Goal: Information Seeking & Learning: Learn about a topic

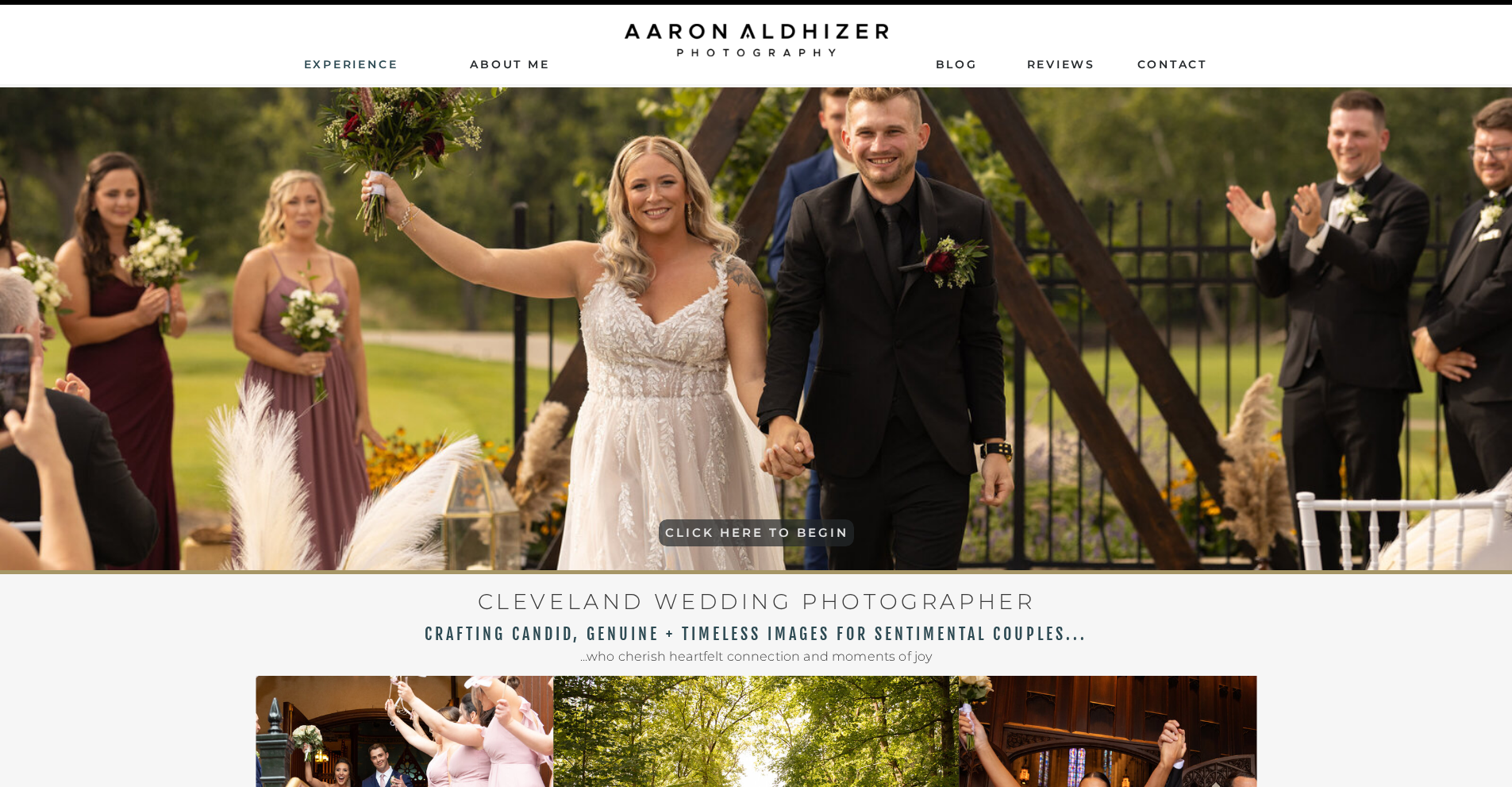
click at [359, 61] on nav "Experience" at bounding box center [352, 63] width 97 height 14
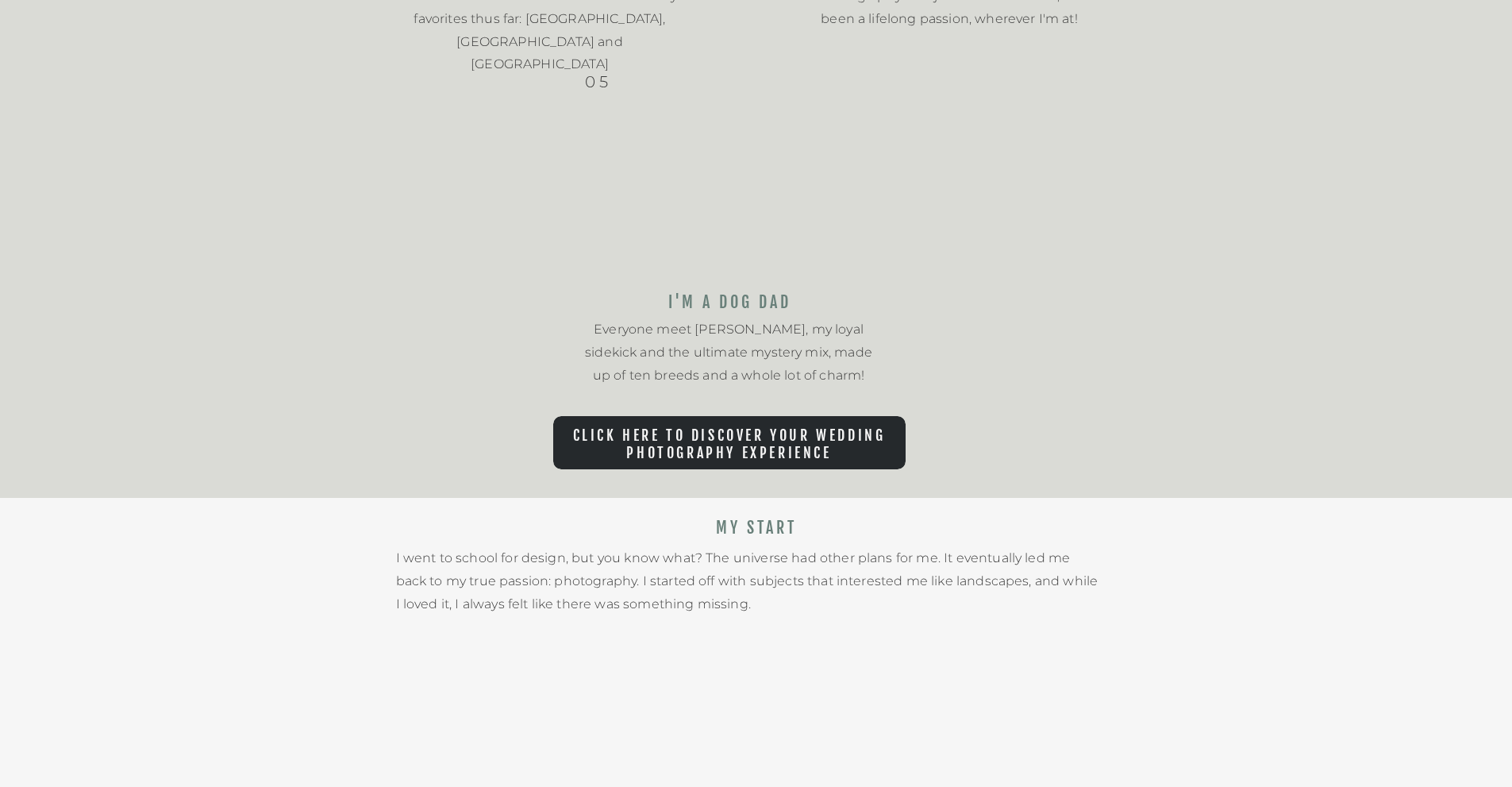
drag, startPoint x: 873, startPoint y: 340, endPoint x: 885, endPoint y: 532, distance: 192.4
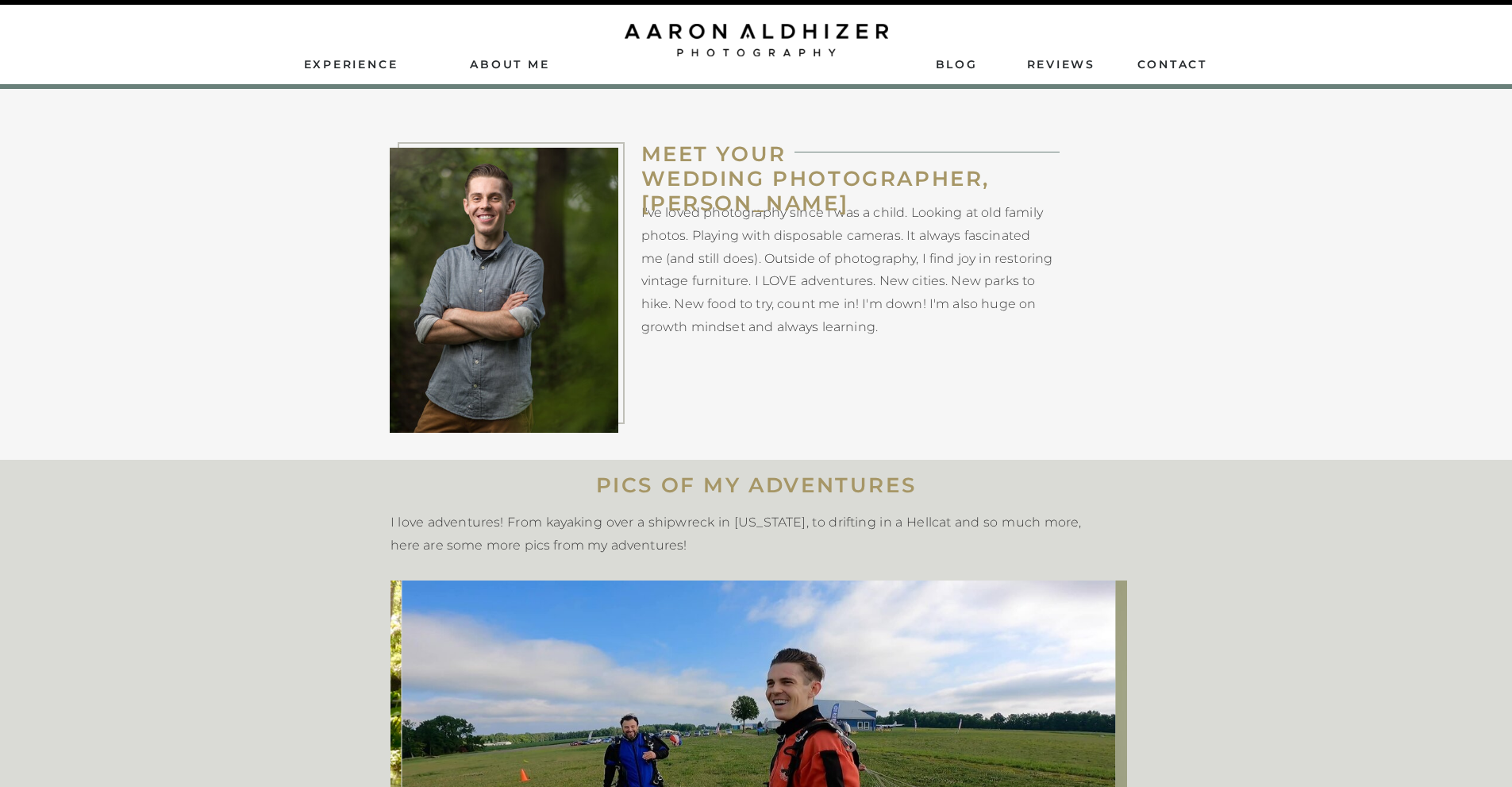
drag, startPoint x: 1259, startPoint y: 551, endPoint x: 1264, endPoint y: 229, distance: 322.0
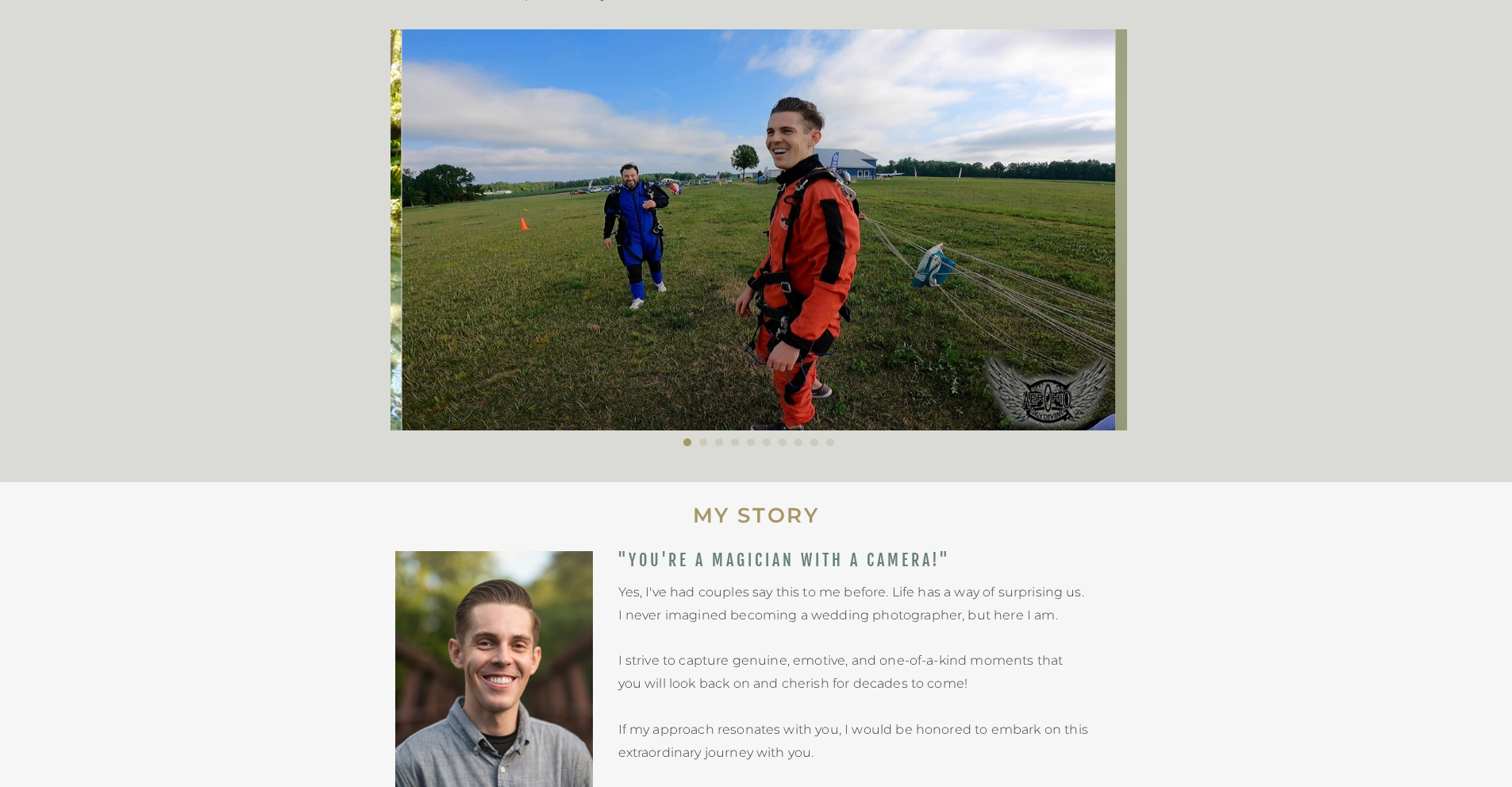
scroll to position [556, 0]
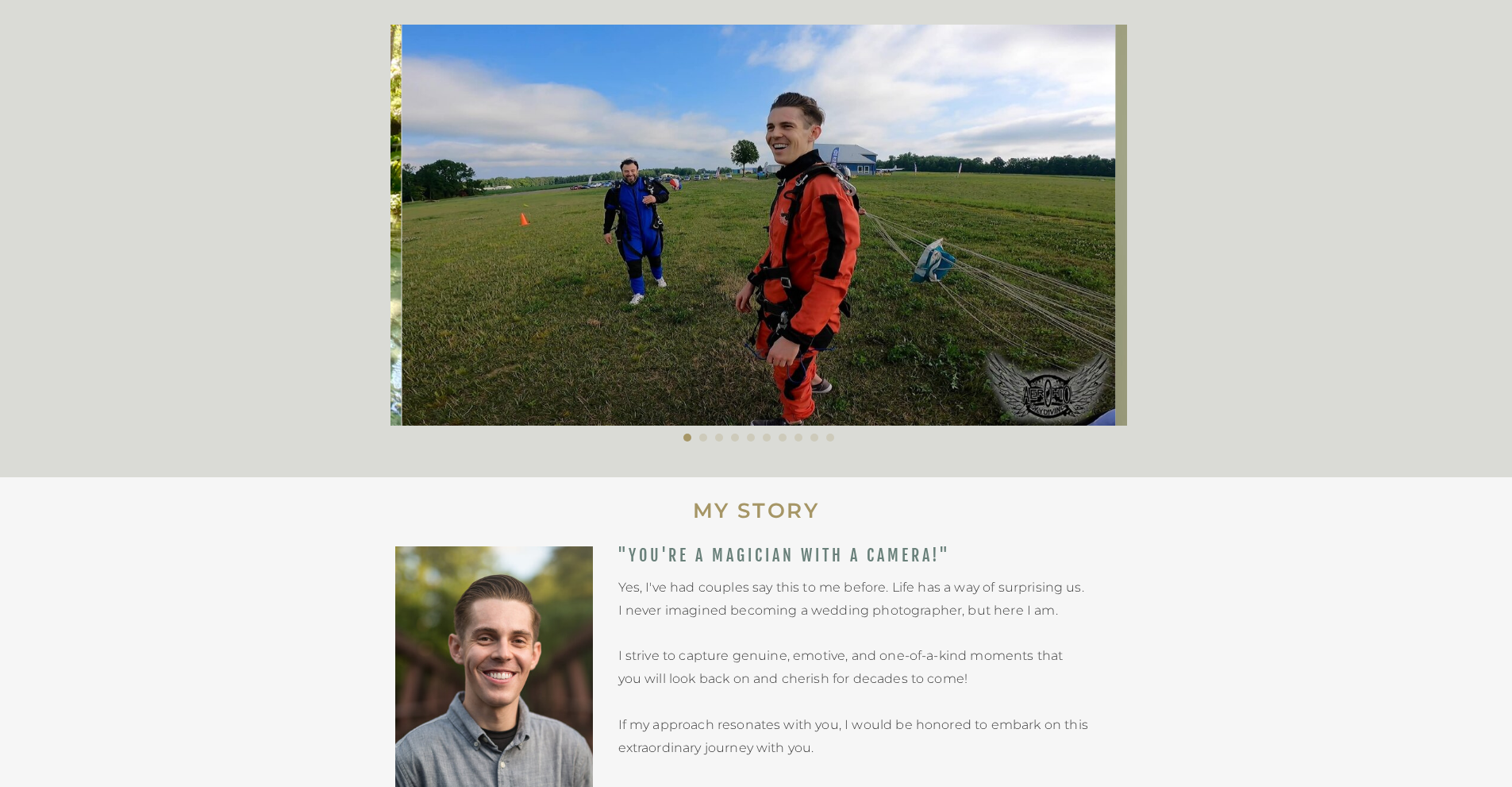
click at [700, 435] on li "Page dot 2" at bounding box center [703, 438] width 8 height 8
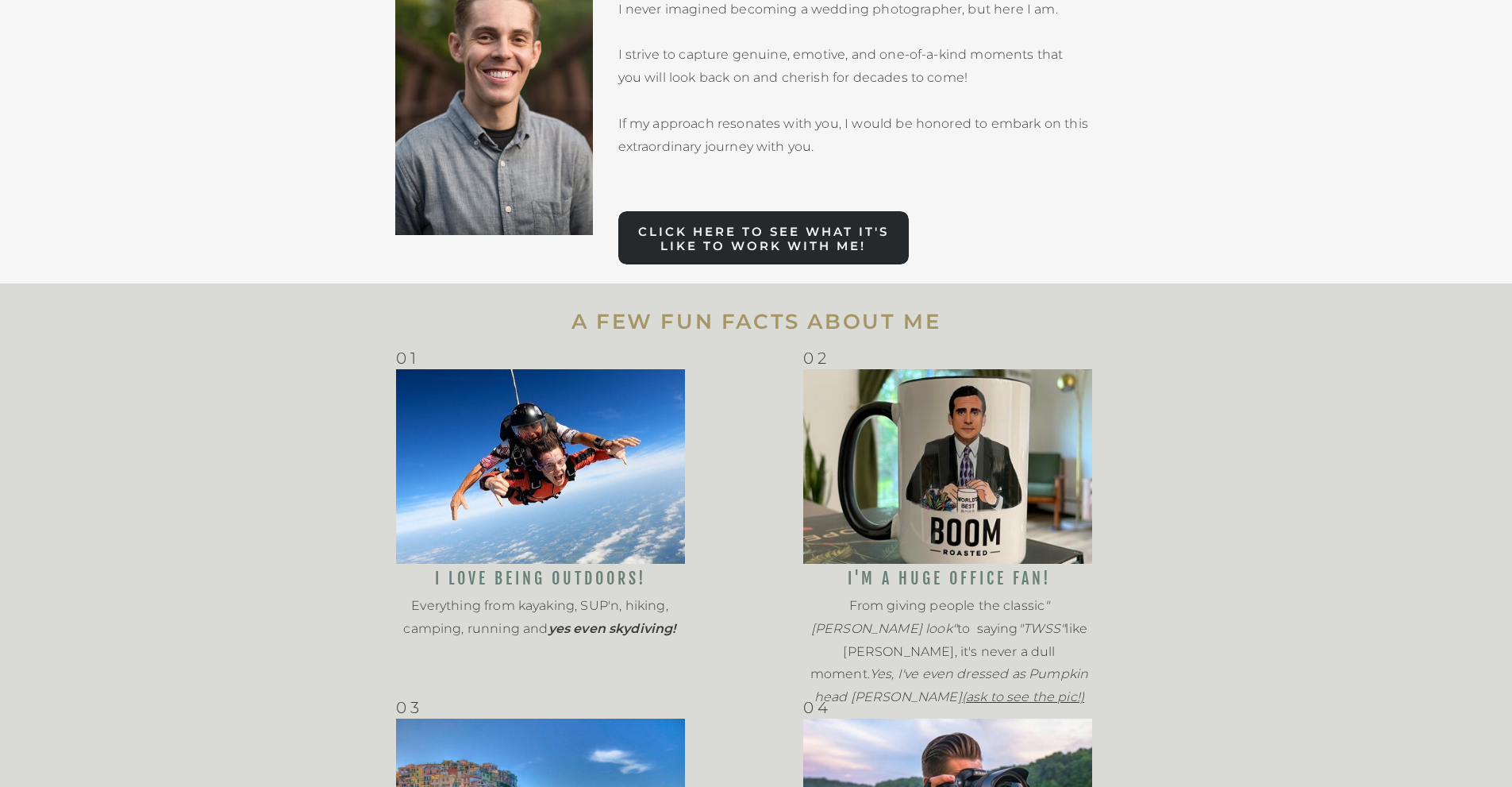
scroll to position [1192, 0]
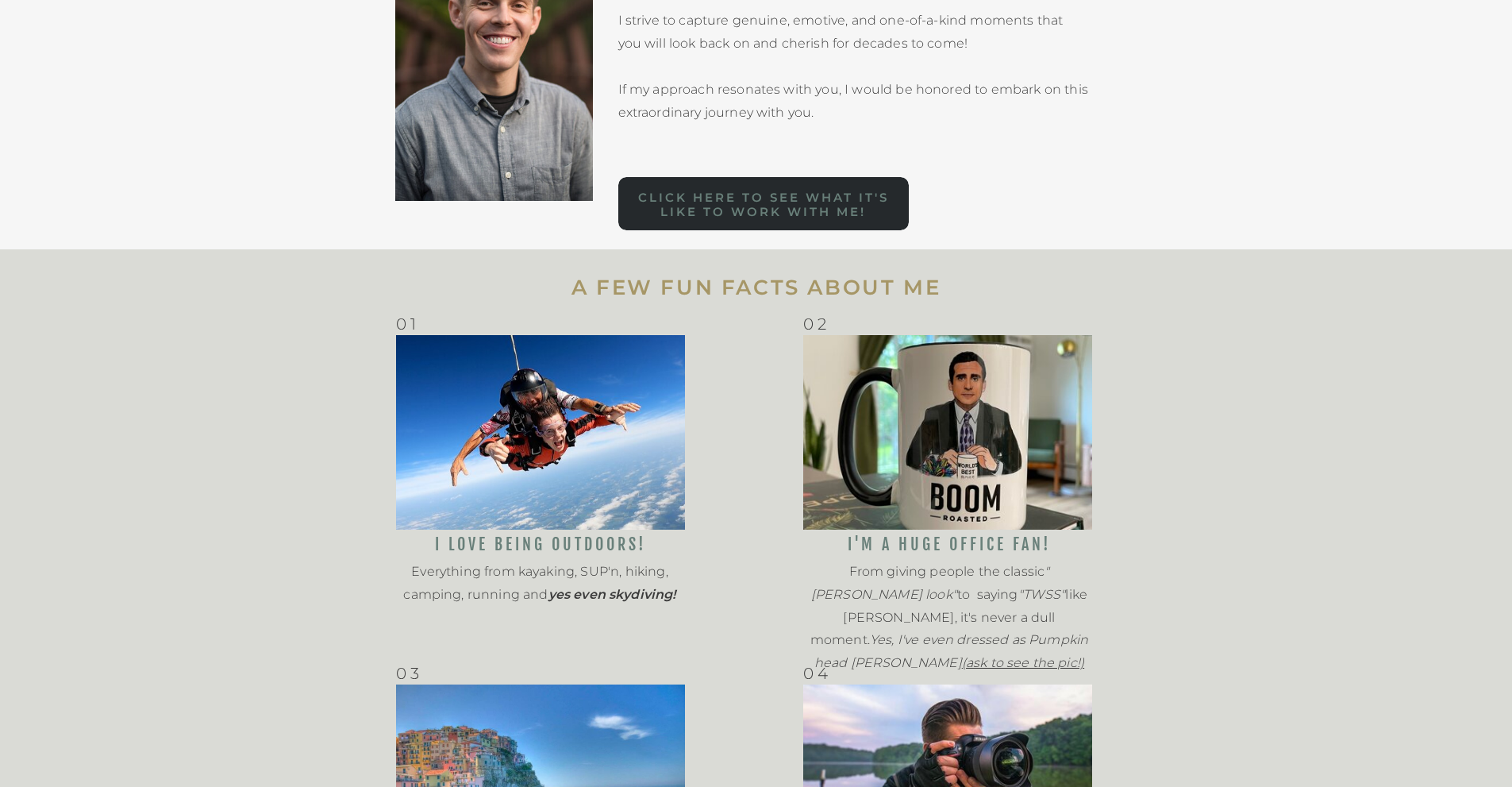
click at [755, 208] on nav "Click here to See what it's like to work with me!" at bounding box center [764, 199] width 291 height 17
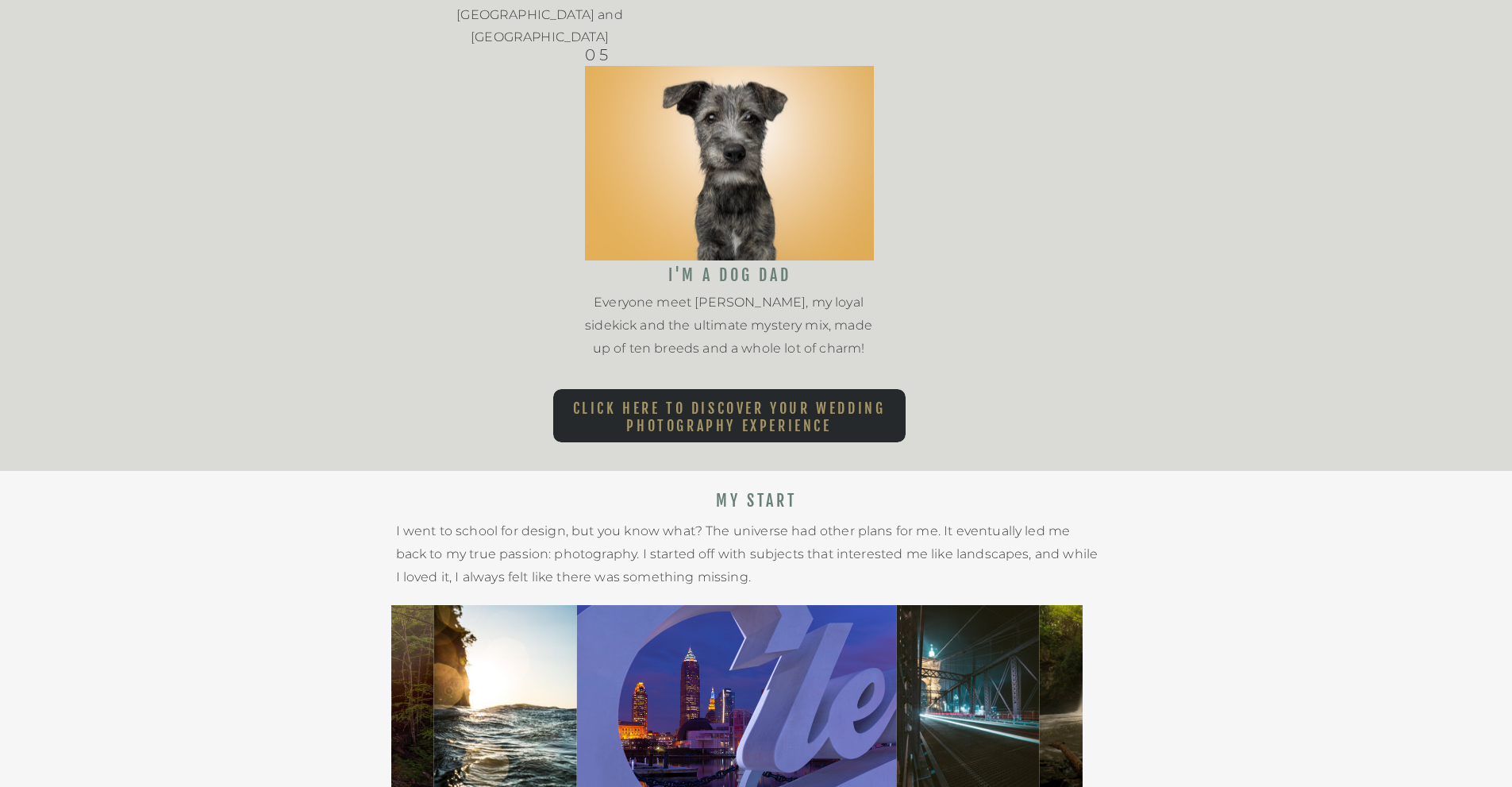
scroll to position [2144, 0]
click at [815, 420] on nav "Click here to Discover Your Wedding Photography Experience" at bounding box center [729, 413] width 352 height 26
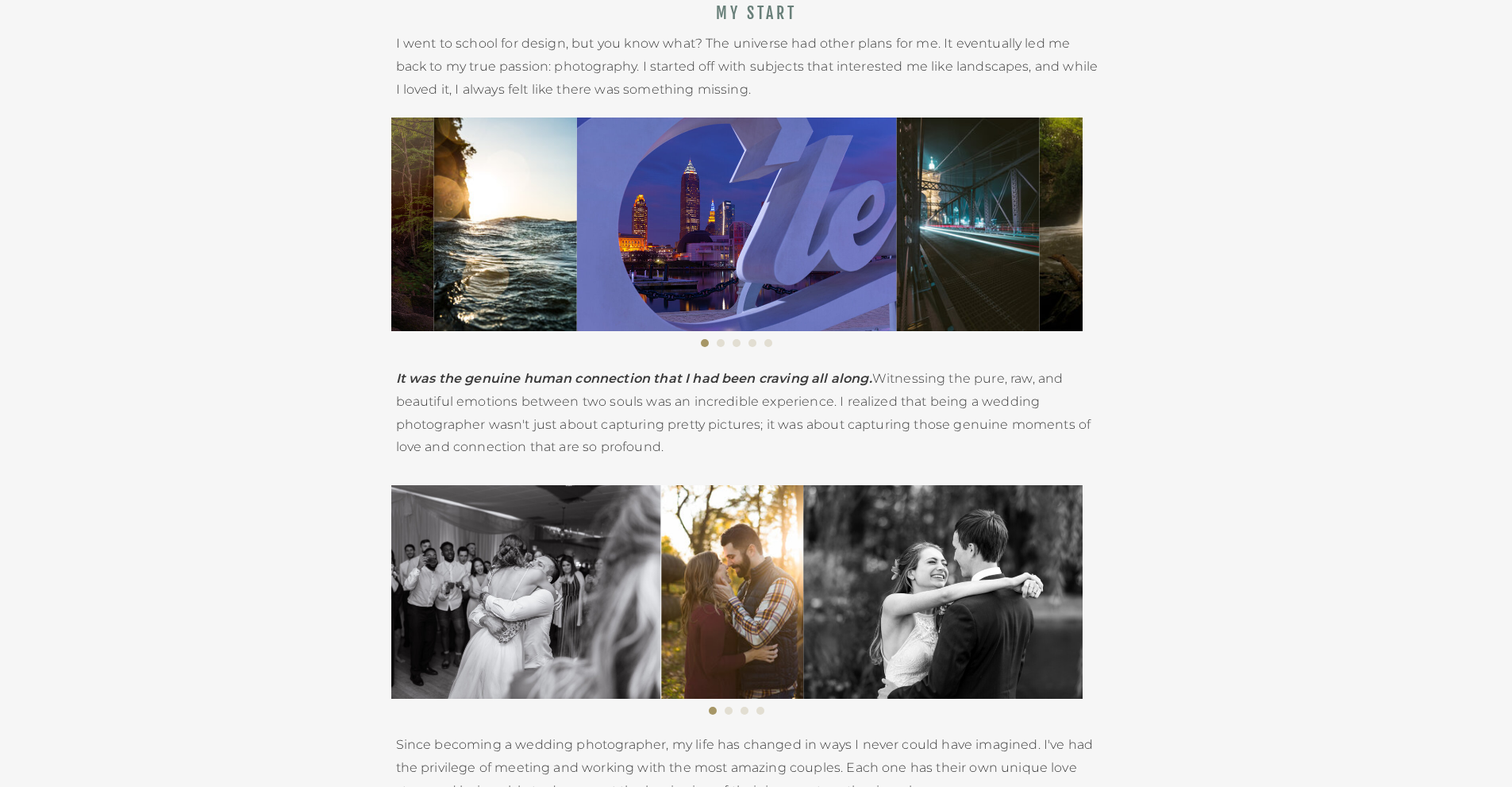
scroll to position [2779, 0]
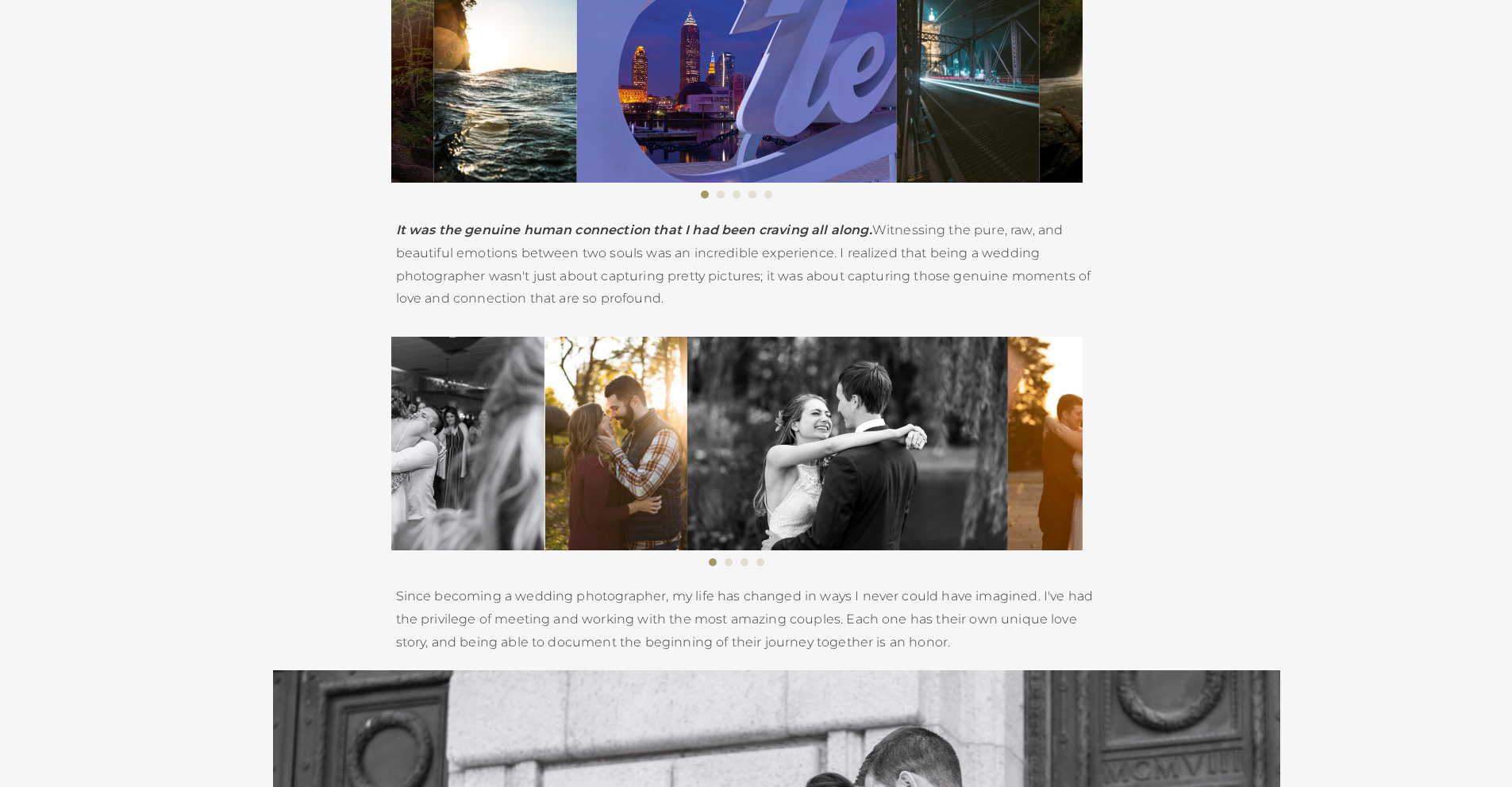
click at [687, 499] on img at bounding box center [847, 443] width 321 height 213
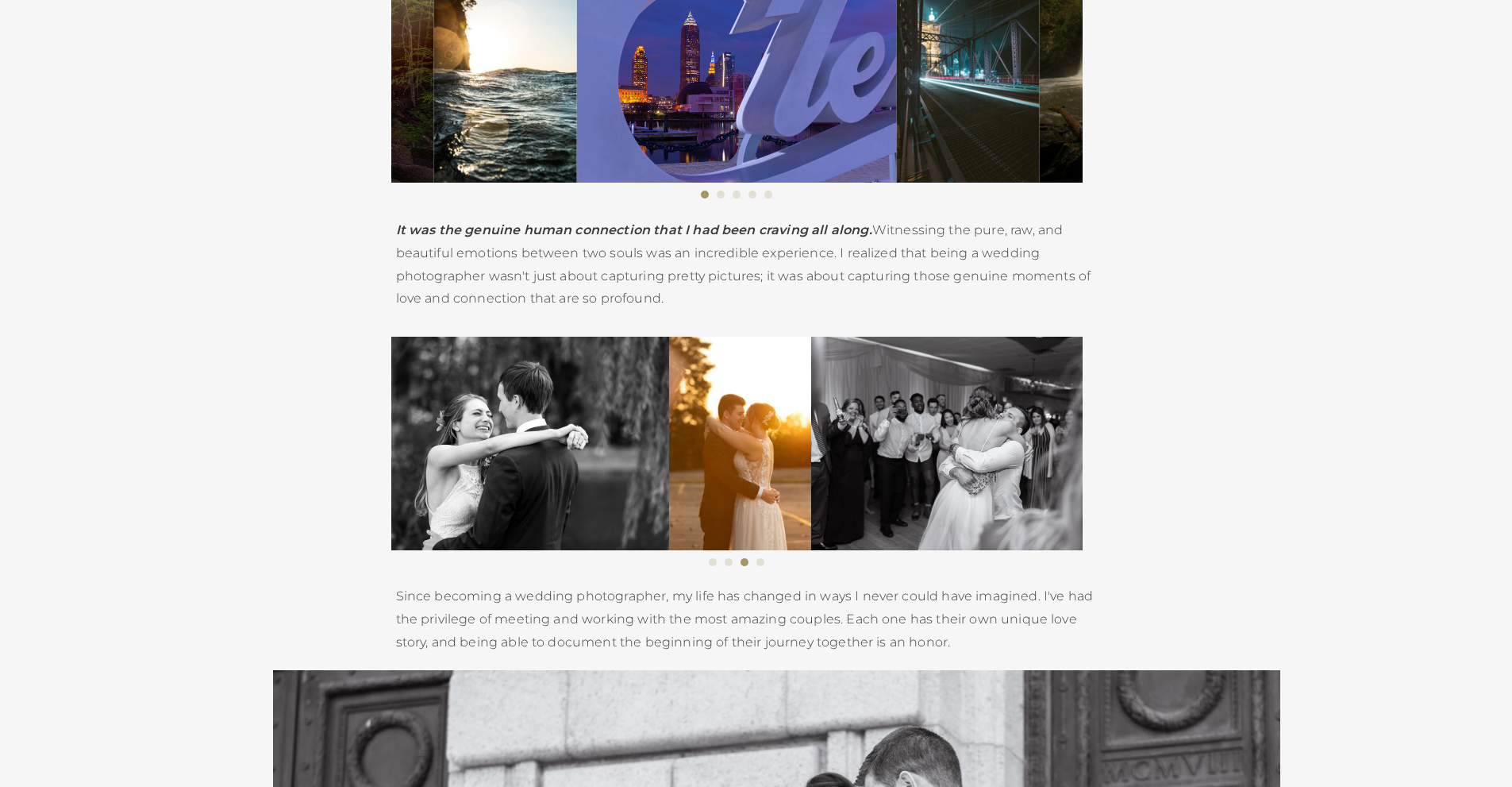
click at [811, 485] on img at bounding box center [971, 443] width 320 height 213
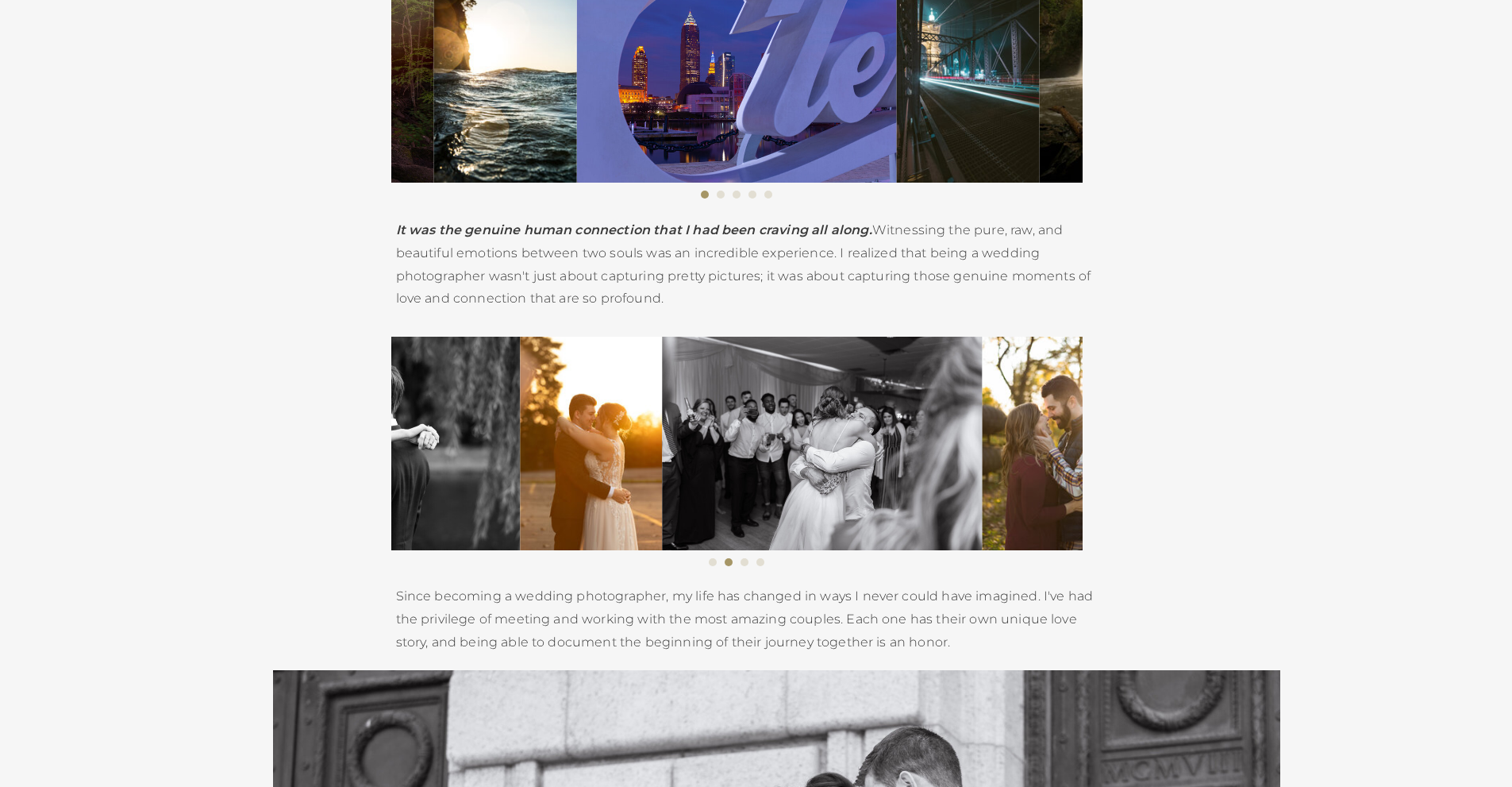
click at [535, 481] on img at bounding box center [591, 443] width 142 height 213
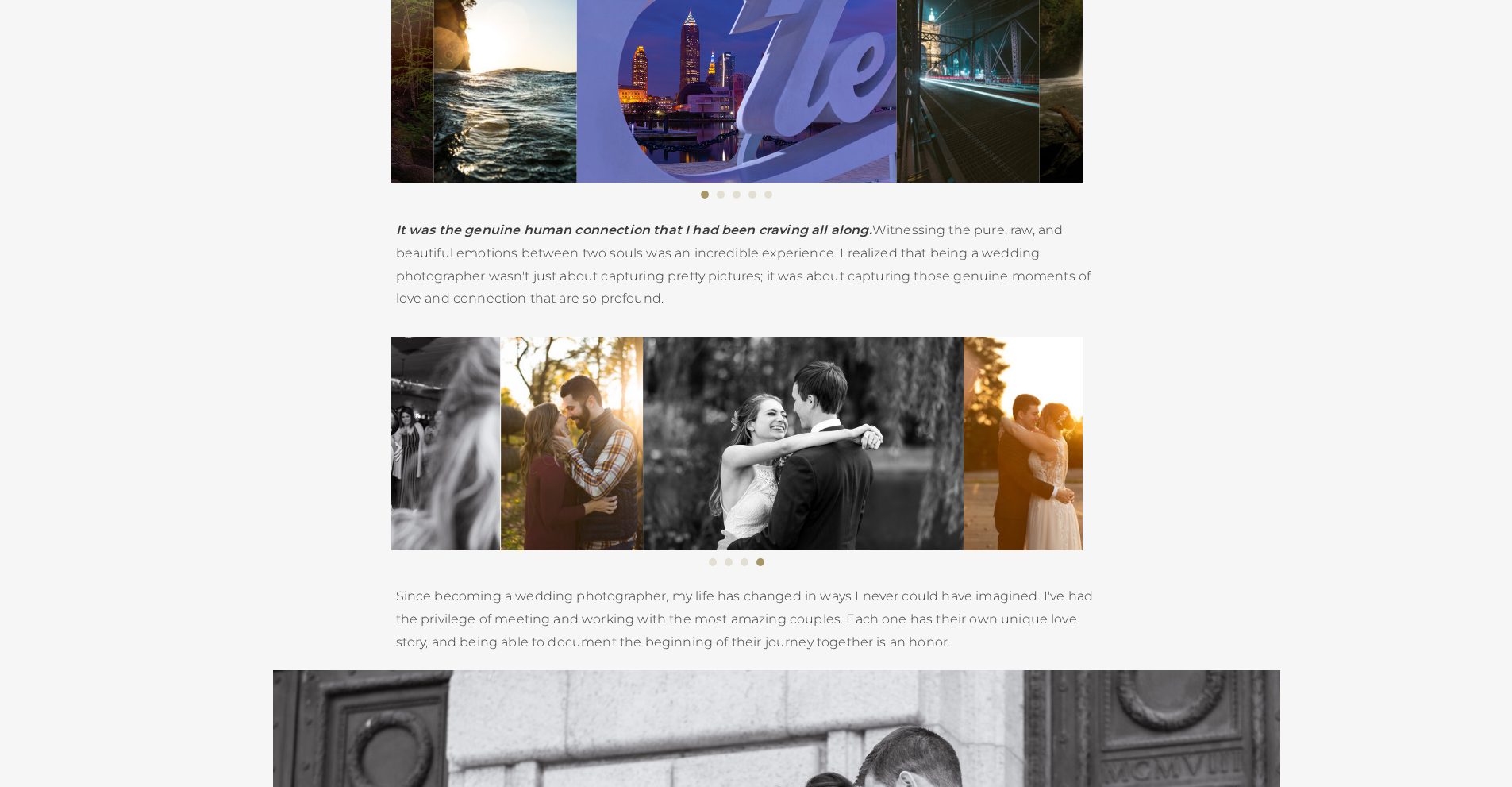
click at [615, 487] on img at bounding box center [572, 443] width 142 height 213
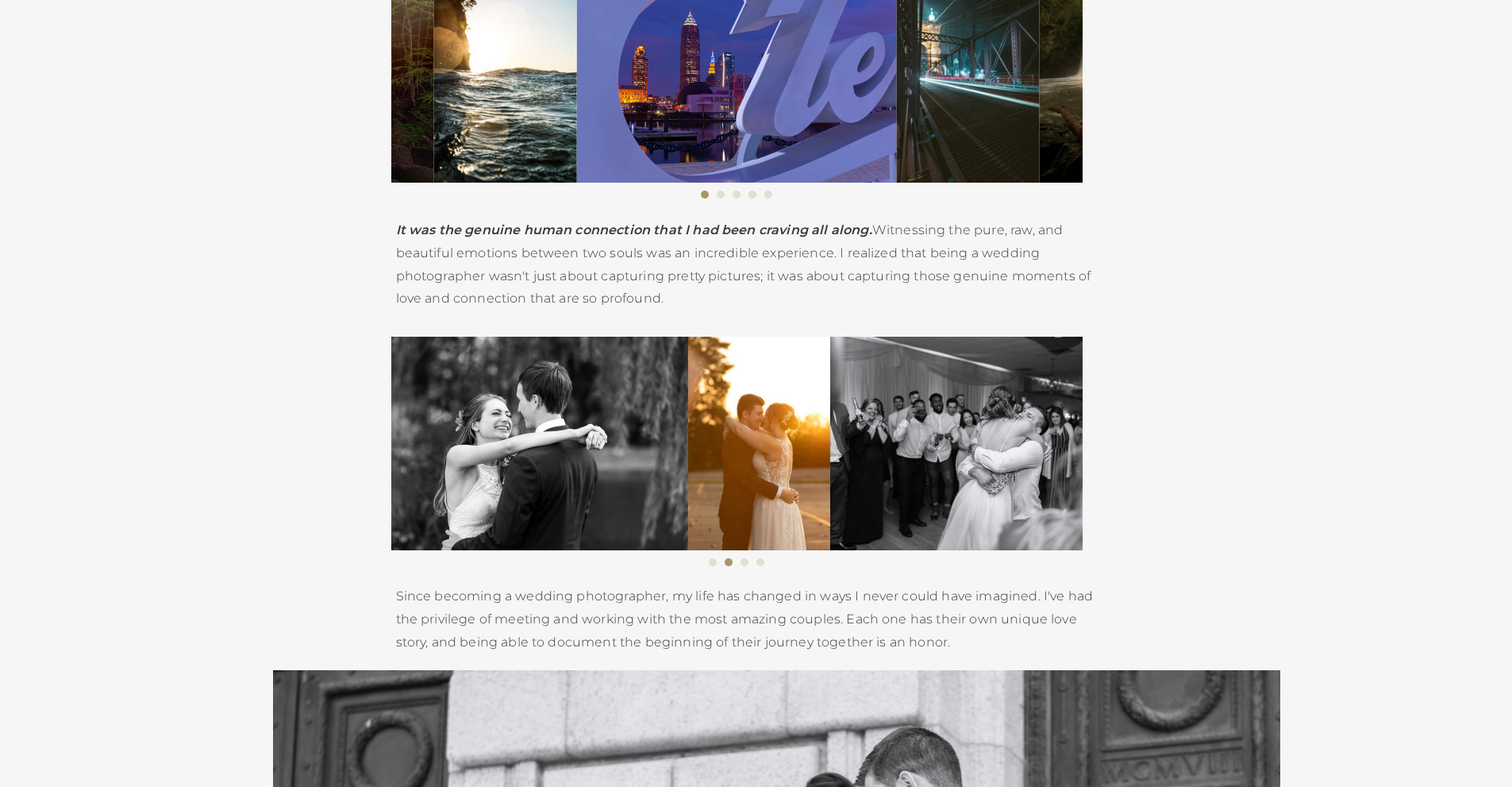
click at [688, 477] on img at bounding box center [759, 443] width 142 height 213
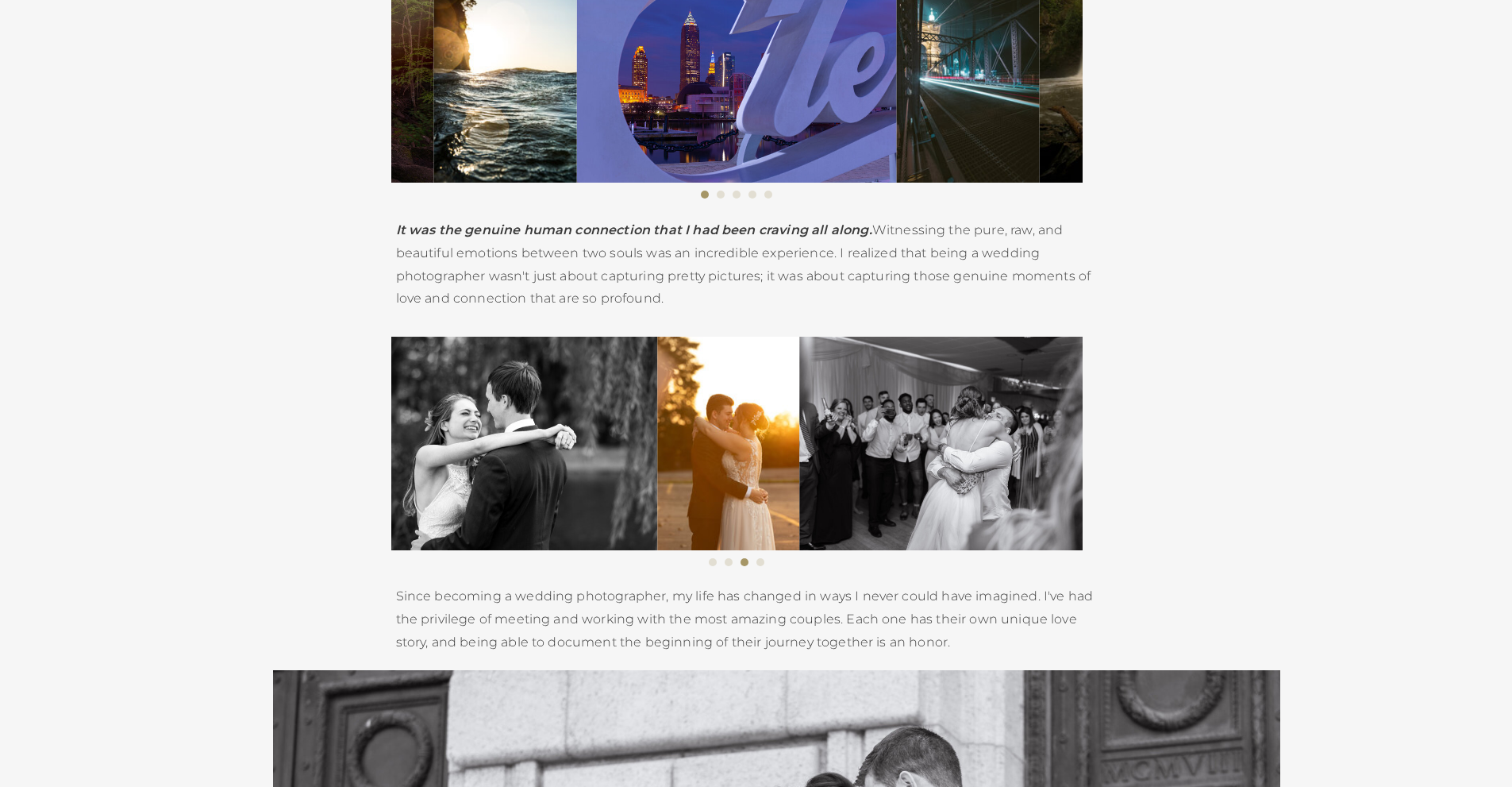
click at [800, 478] on img at bounding box center [960, 443] width 320 height 213
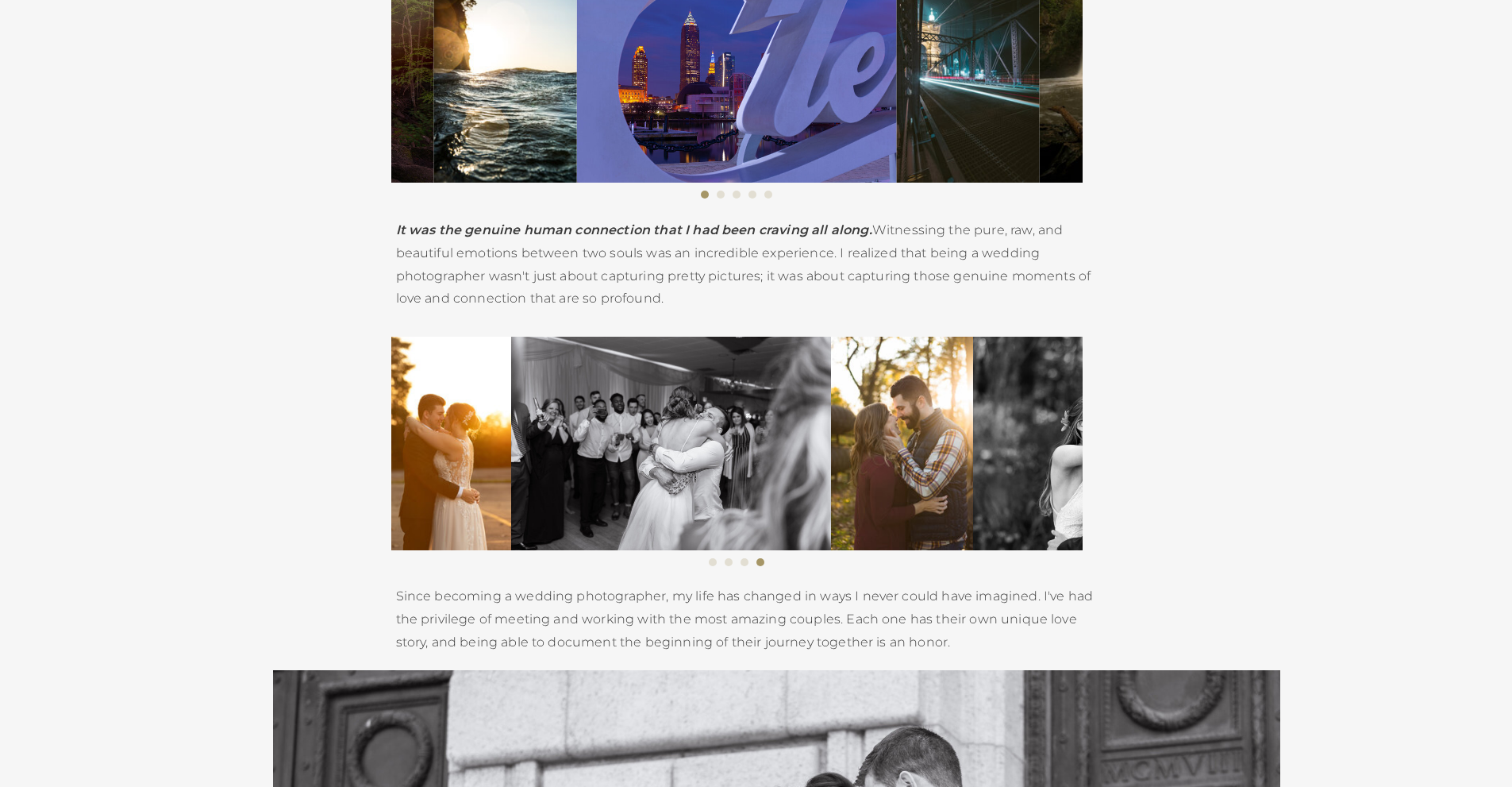
click at [831, 476] on img at bounding box center [902, 443] width 142 height 213
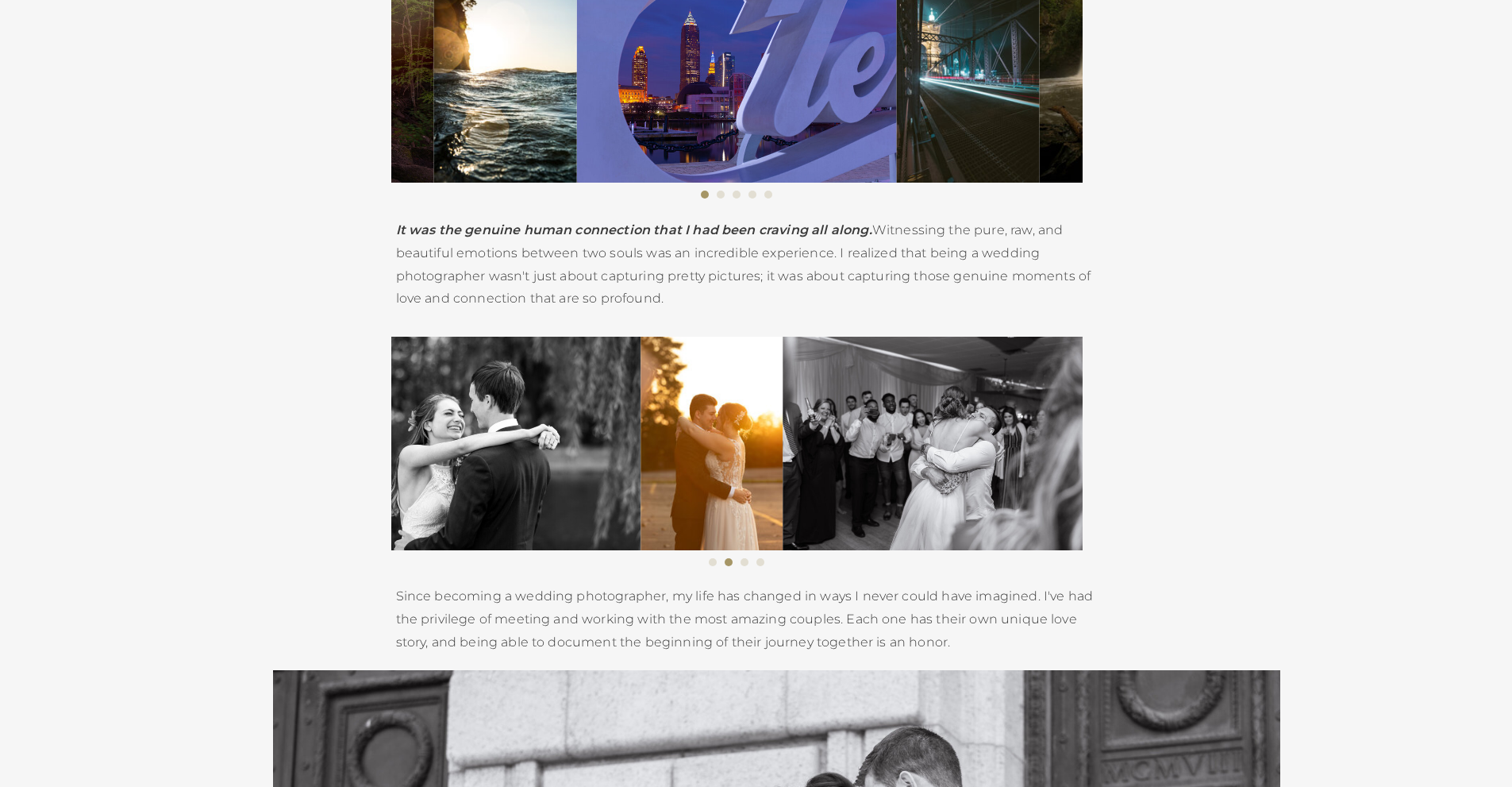
click at [640, 476] on img at bounding box center [711, 443] width 142 height 213
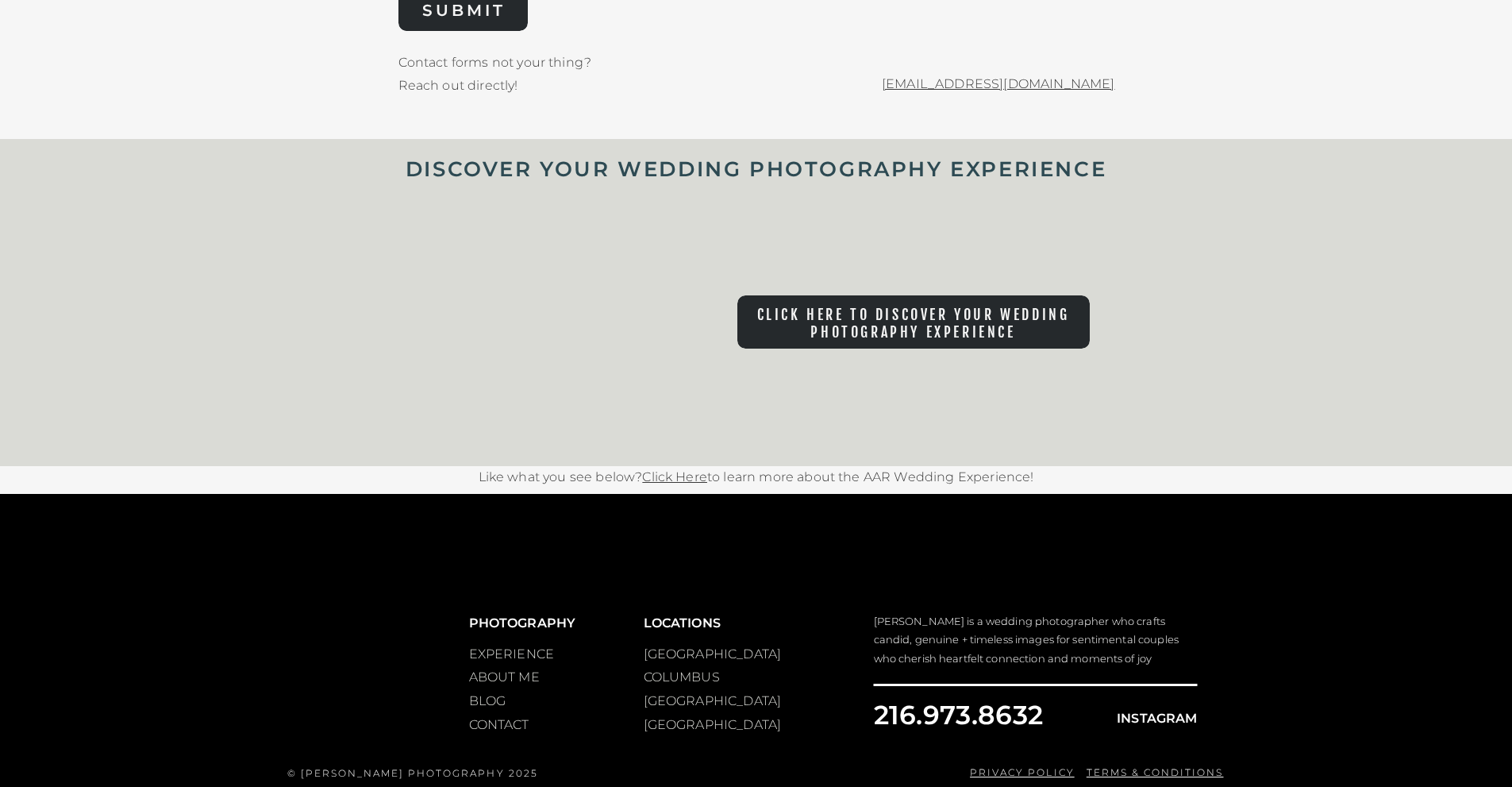
scroll to position [6804, 0]
